Goal: Task Accomplishment & Management: Manage account settings

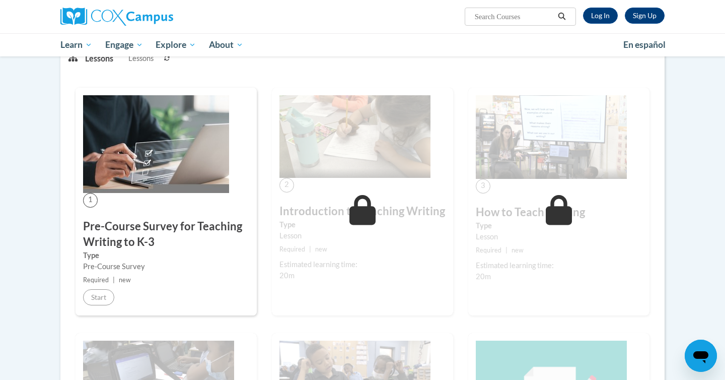
scroll to position [145, 0]
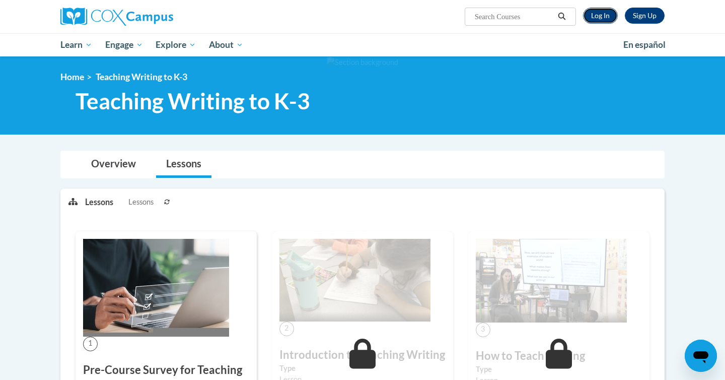
click at [600, 20] on link "Log In" at bounding box center [600, 16] width 35 height 16
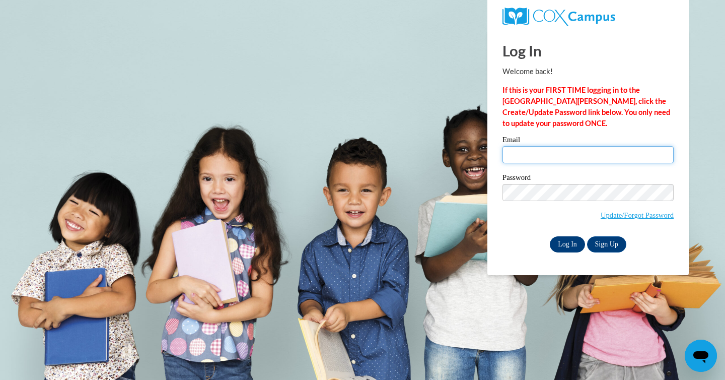
type input "ryan.berman04@gmail.com"
click at [574, 242] on input "Log In" at bounding box center [567, 244] width 35 height 16
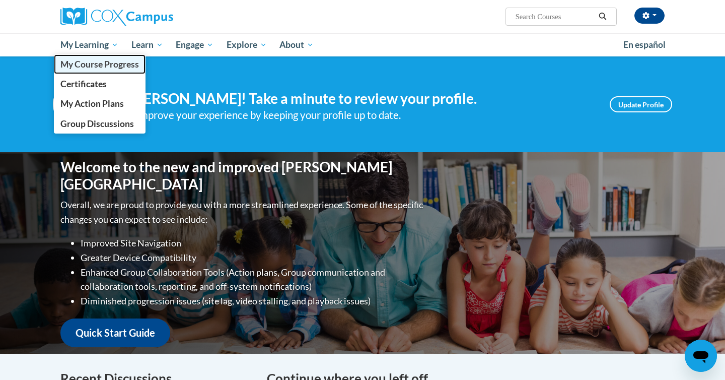
click at [89, 65] on span "My Course Progress" at bounding box center [99, 64] width 79 height 11
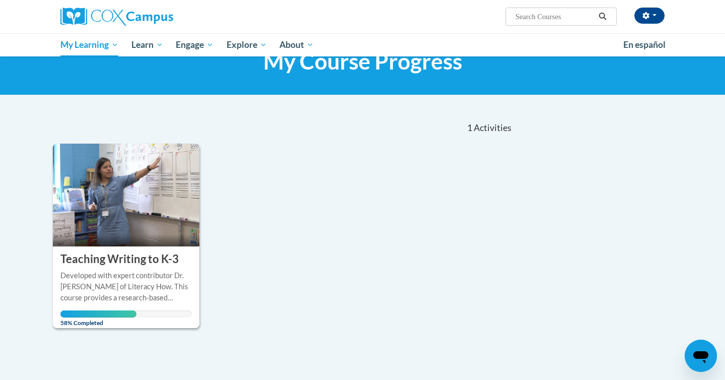
scroll to position [50, 0]
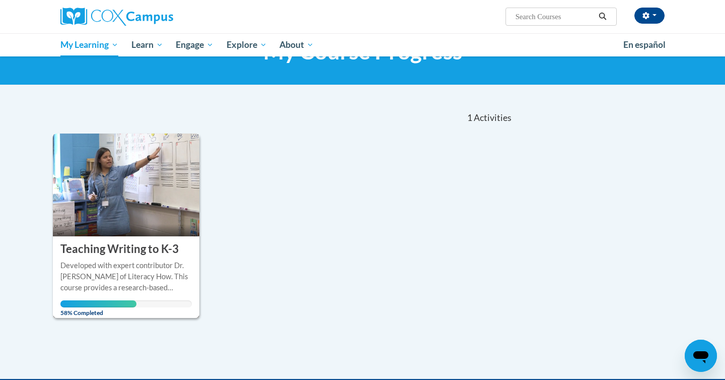
click at [114, 221] on img at bounding box center [126, 185] width 147 height 103
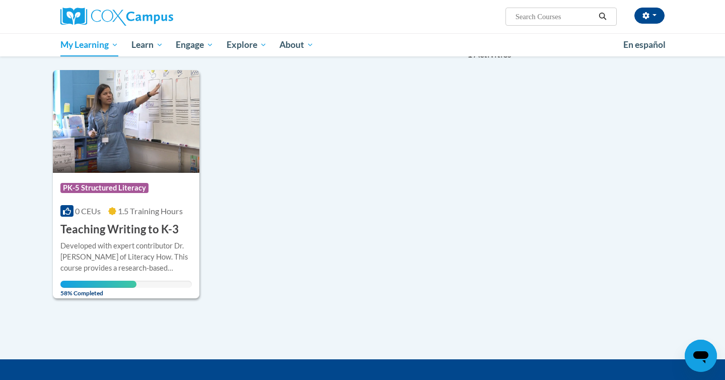
scroll to position [118, 0]
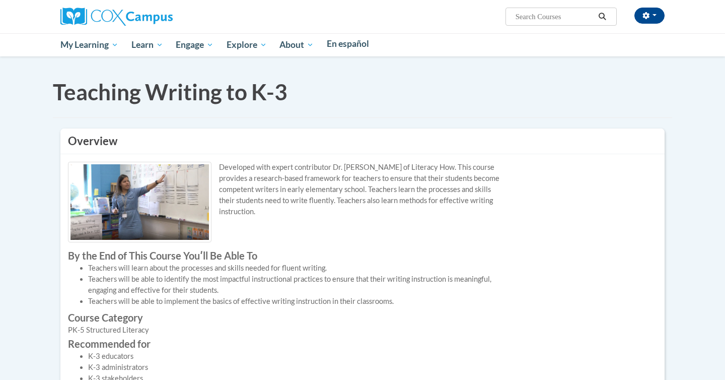
click at [95, 173] on body "This site uses cookies to help improve your learning experience. By continuing …" at bounding box center [362, 340] width 725 height 680
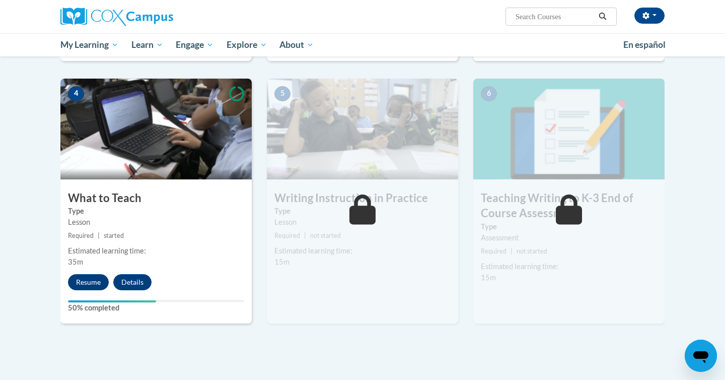
scroll to position [455, 0]
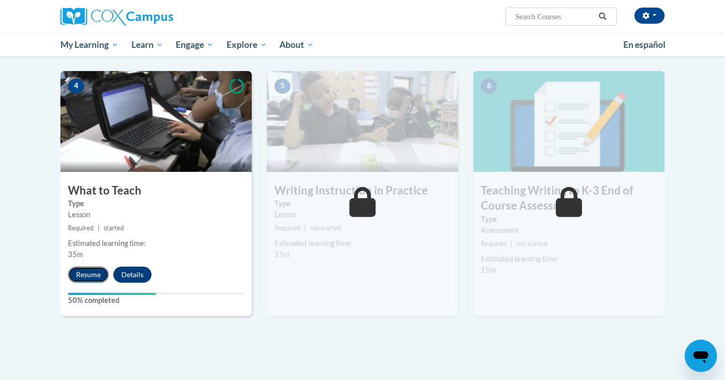
click at [88, 270] on button "Resume" at bounding box center [88, 275] width 41 height 16
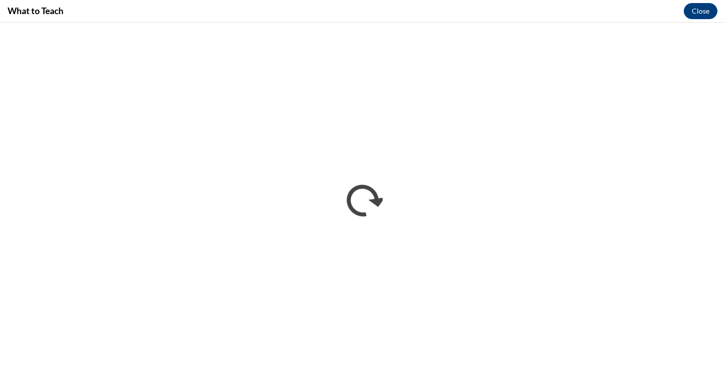
scroll to position [0, 0]
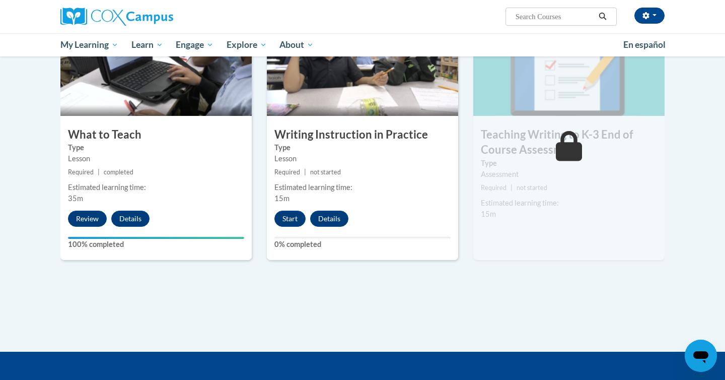
scroll to position [512, 0]
